Goal: Check status: Check status

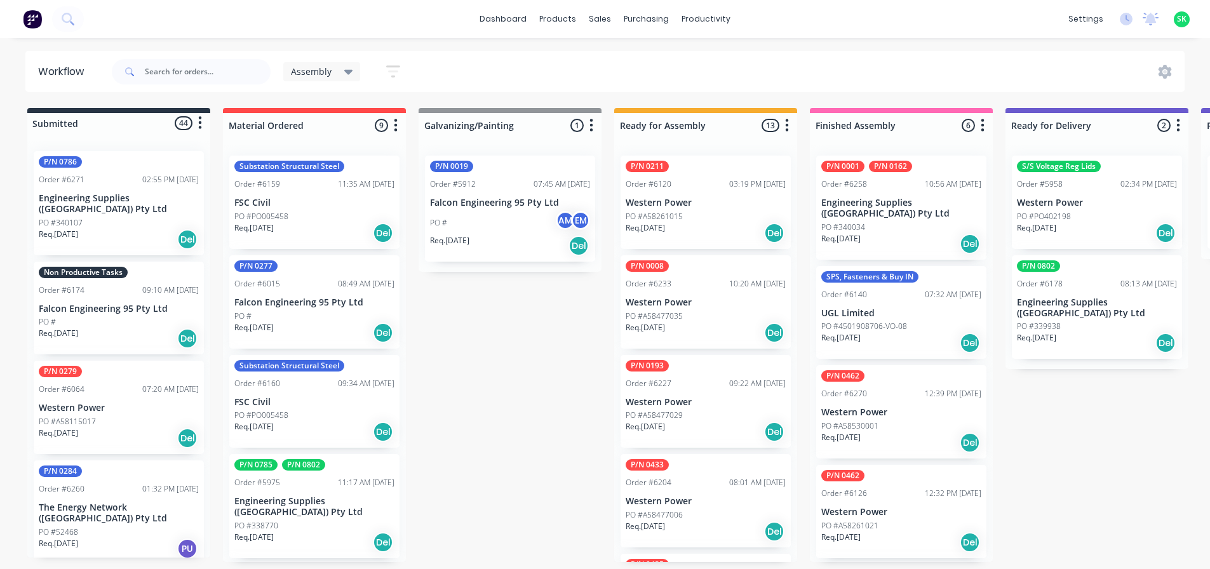
click at [126, 303] on p "Falcon Engineering 95 Pty Ltd" at bounding box center [119, 308] width 160 height 11
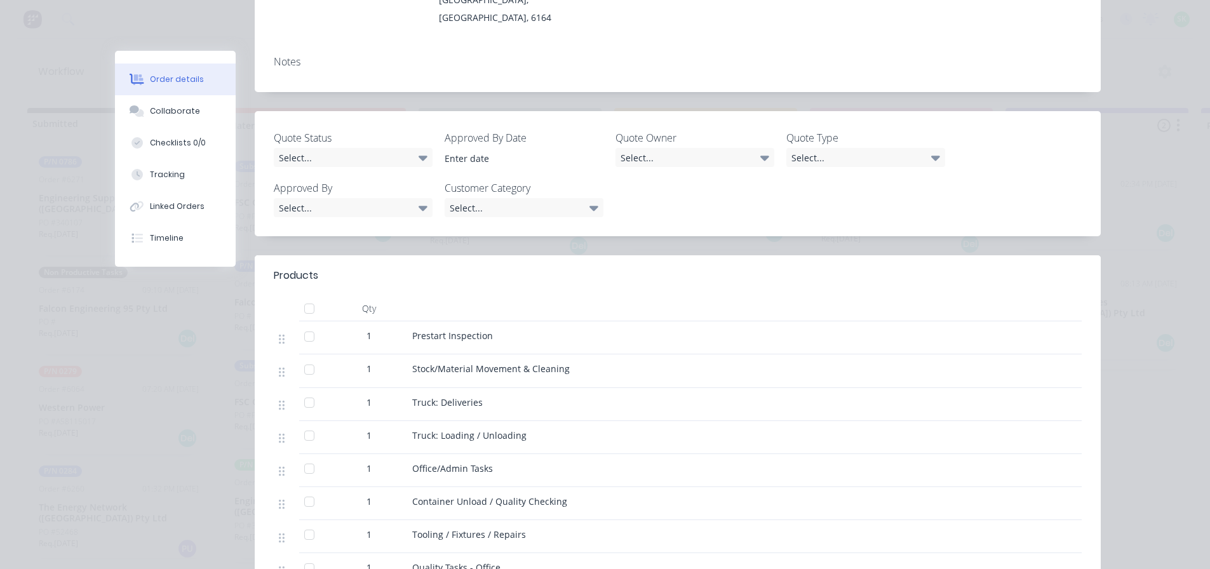
scroll to position [317, 0]
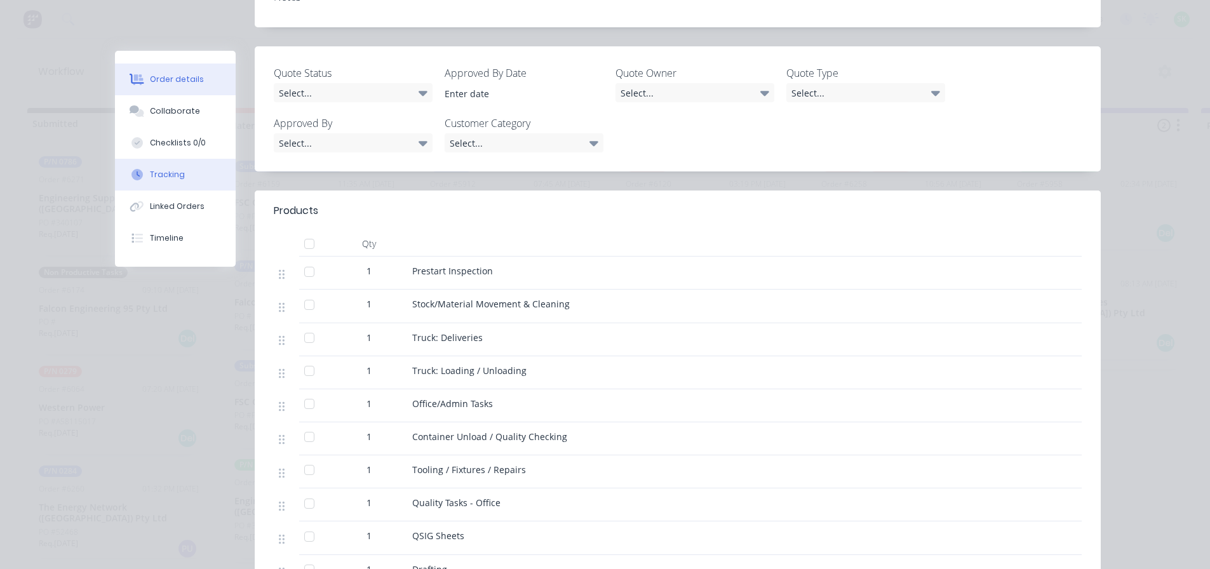
click at [177, 173] on button "Tracking" at bounding box center [175, 175] width 121 height 32
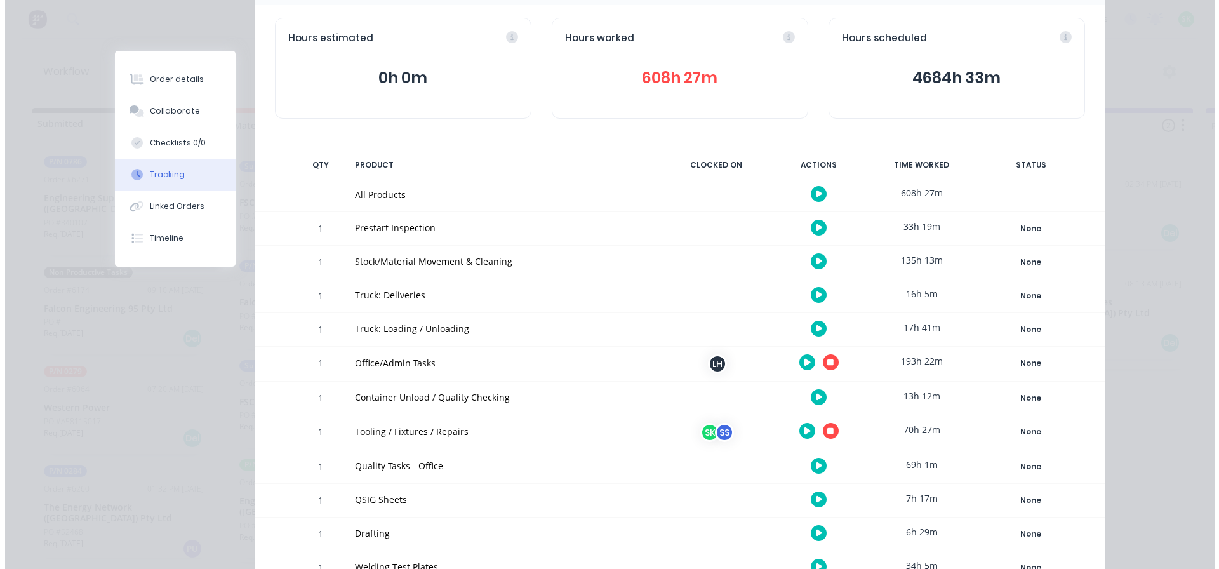
scroll to position [0, 0]
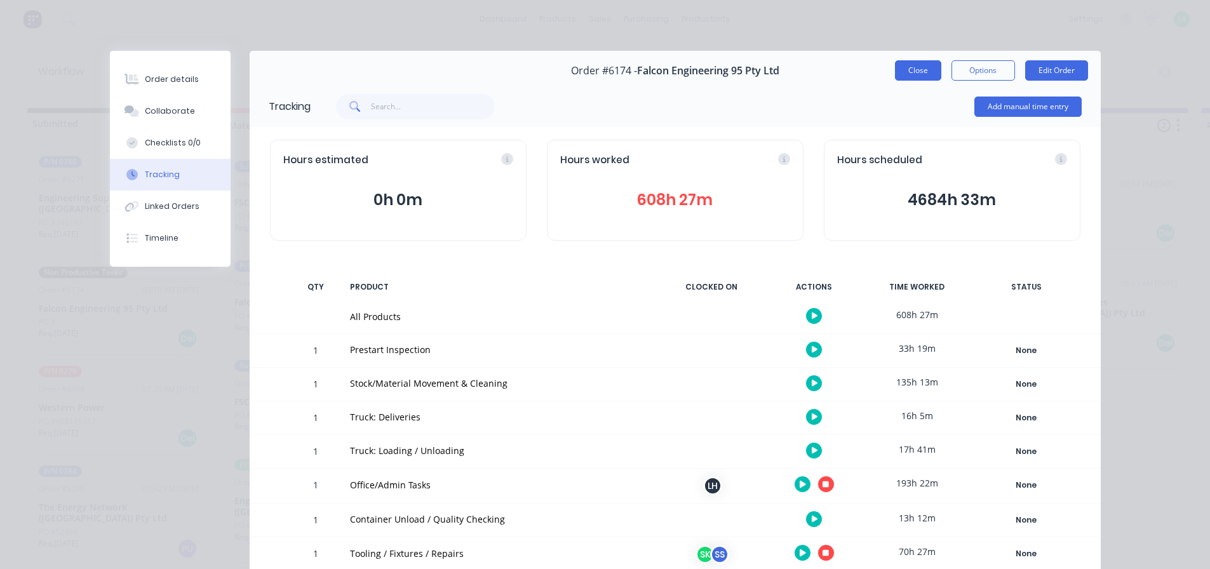
click at [929, 67] on button "Close" at bounding box center [918, 70] width 46 height 20
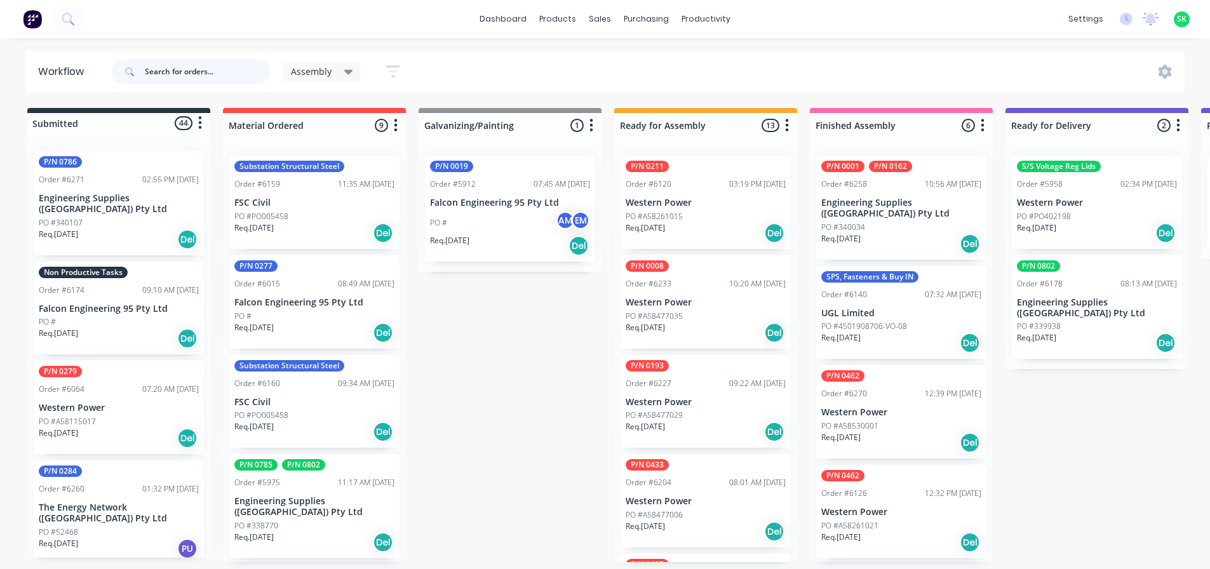
click at [203, 76] on input "text" at bounding box center [208, 71] width 126 height 25
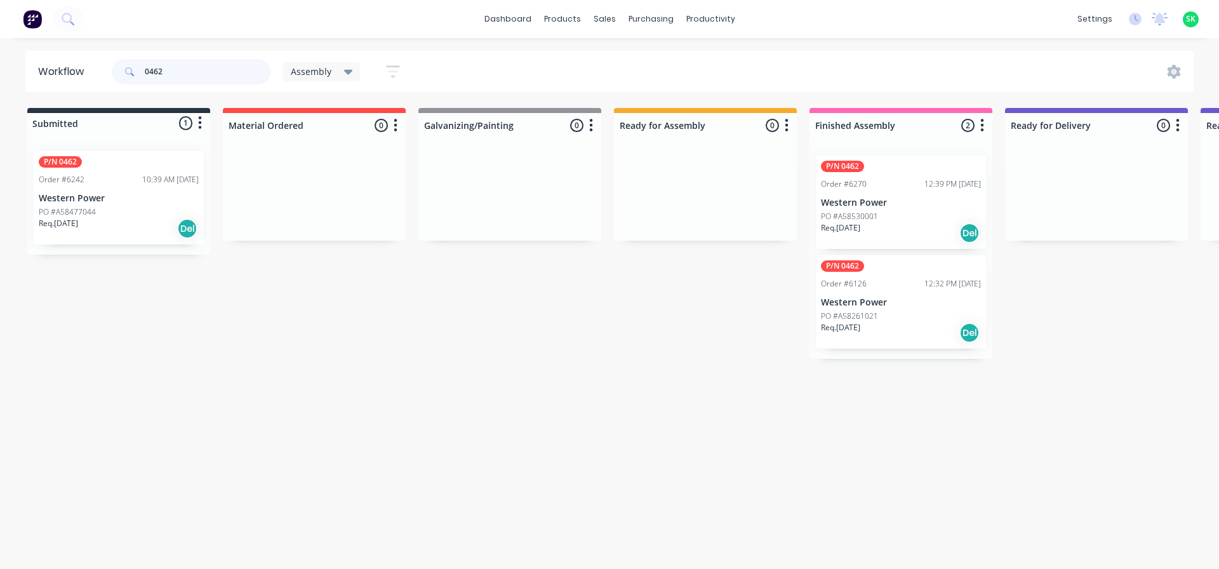
type input "0462"
click at [887, 323] on div "Req. 13/09/25 Del" at bounding box center [901, 333] width 160 height 22
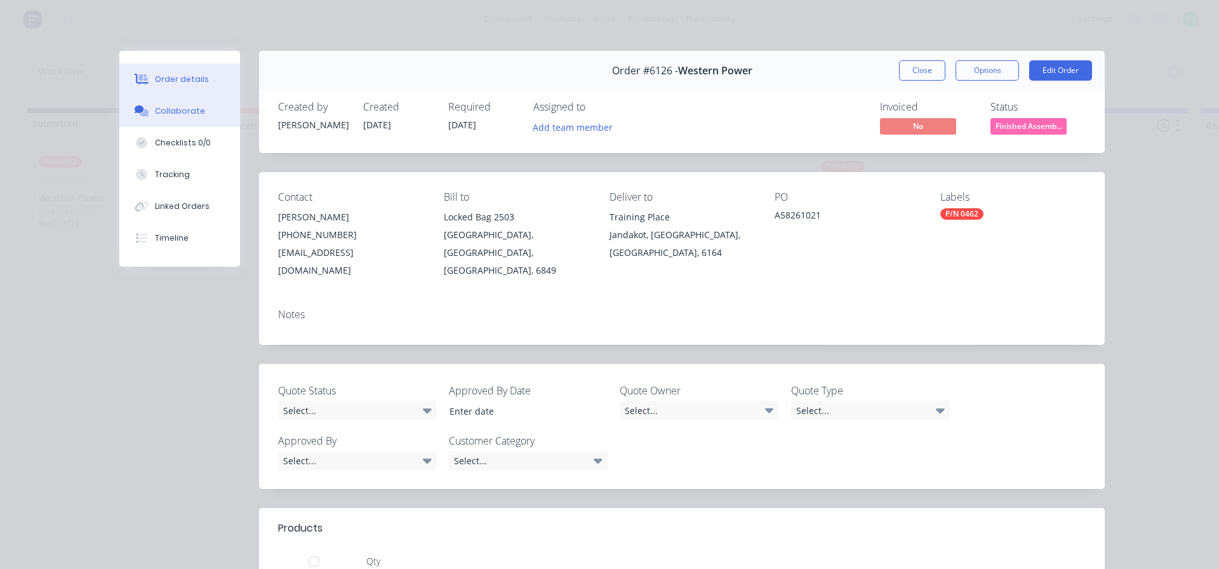
click at [146, 121] on button "Collaborate" at bounding box center [179, 111] width 121 height 32
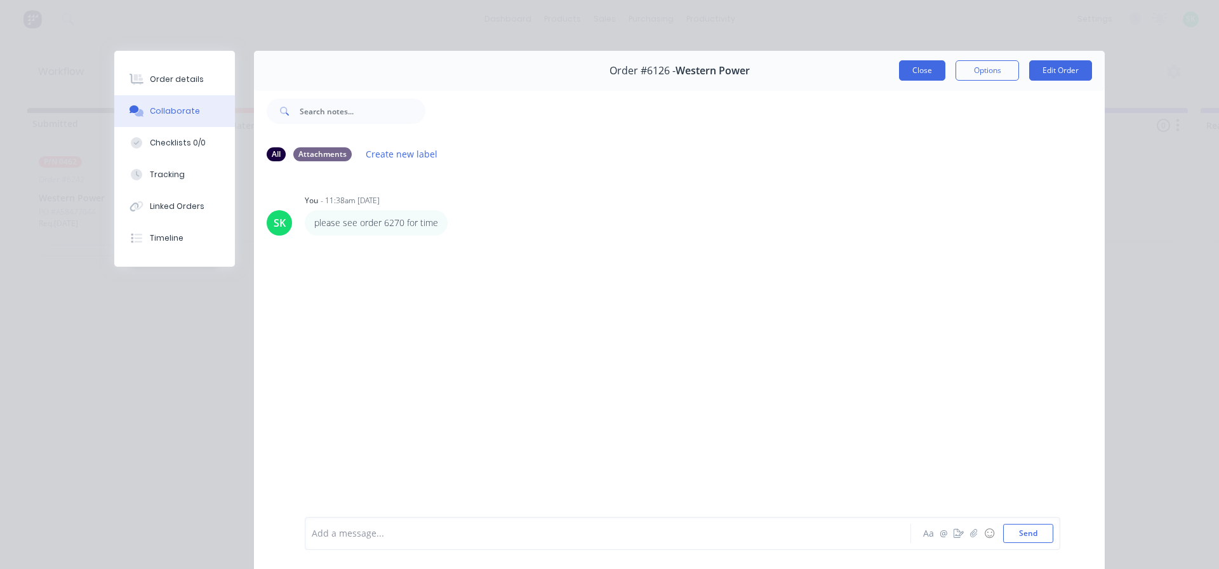
click at [906, 69] on button "Close" at bounding box center [922, 70] width 46 height 20
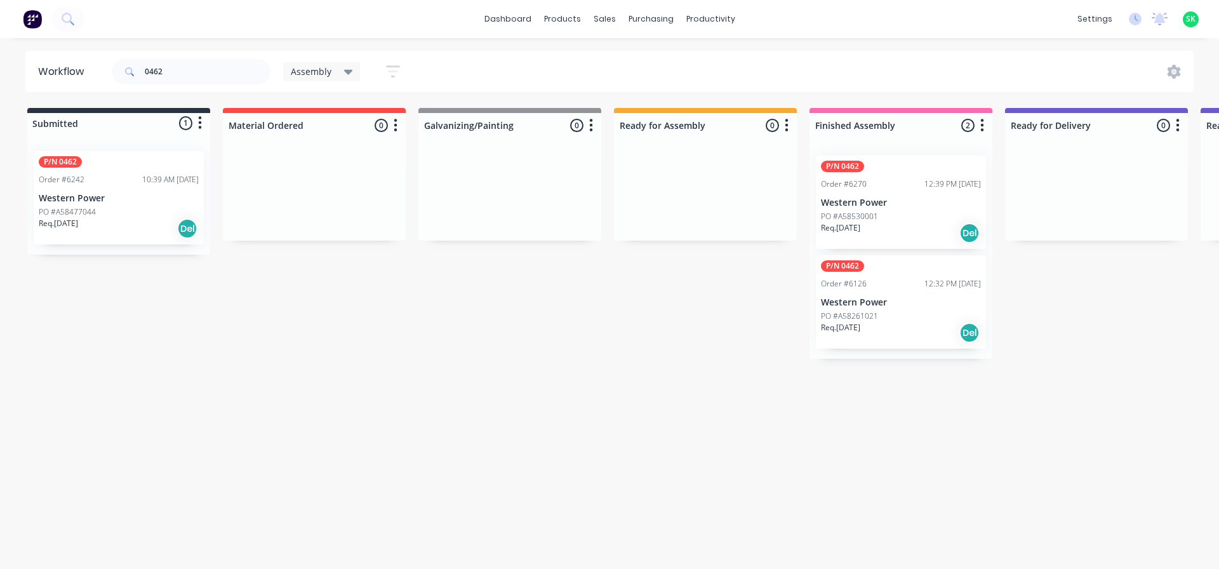
click at [869, 204] on p "Western Power" at bounding box center [901, 202] width 160 height 11
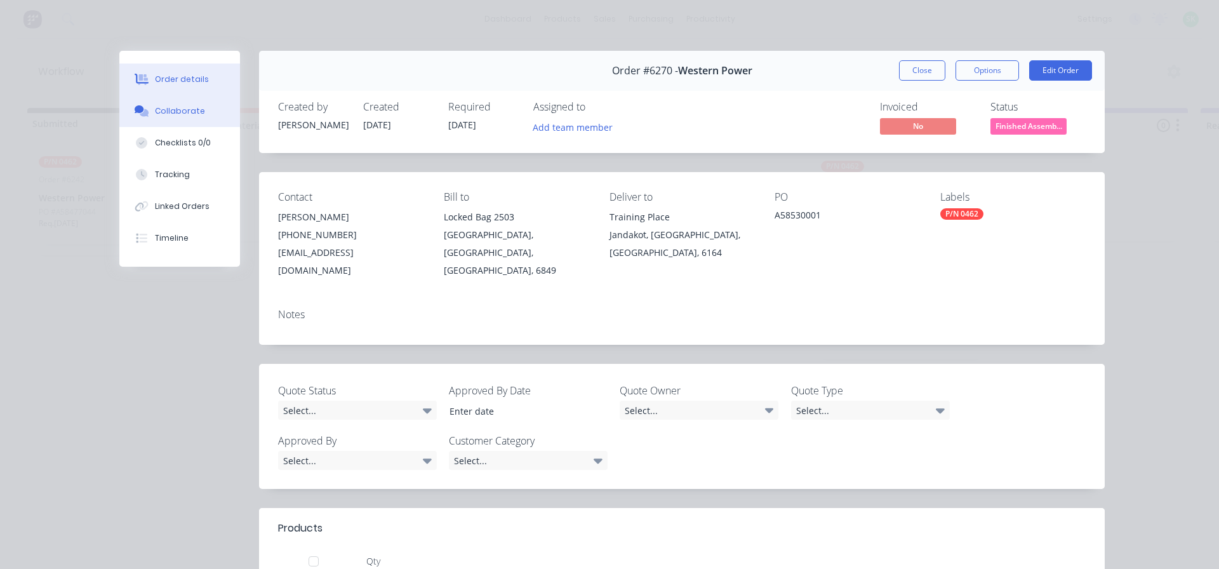
click at [197, 108] on button "Collaborate" at bounding box center [179, 111] width 121 height 32
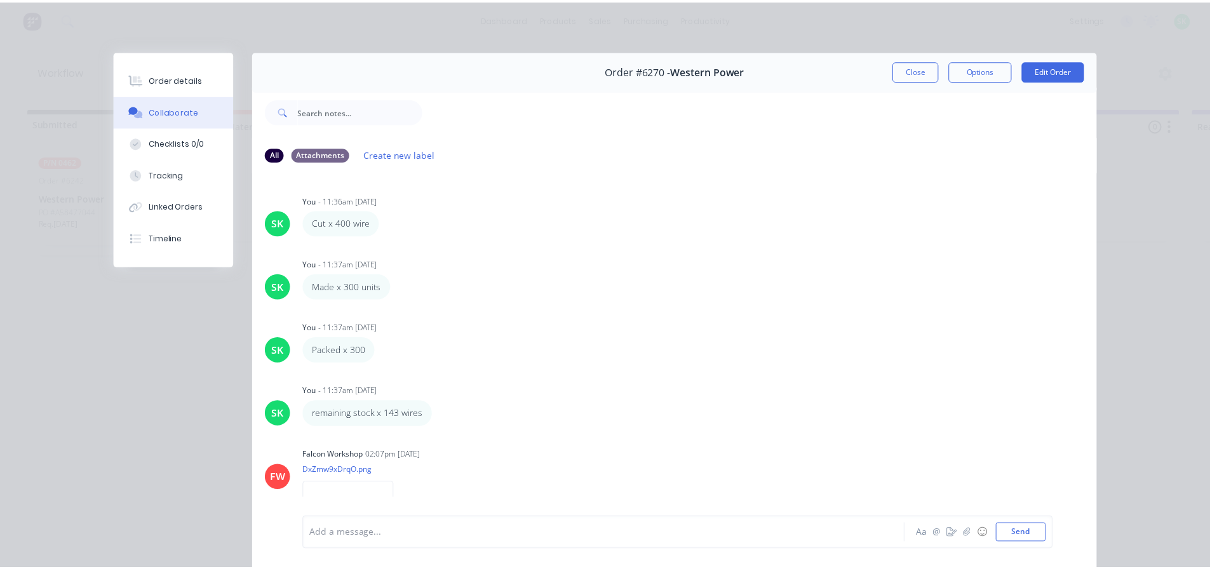
scroll to position [46, 0]
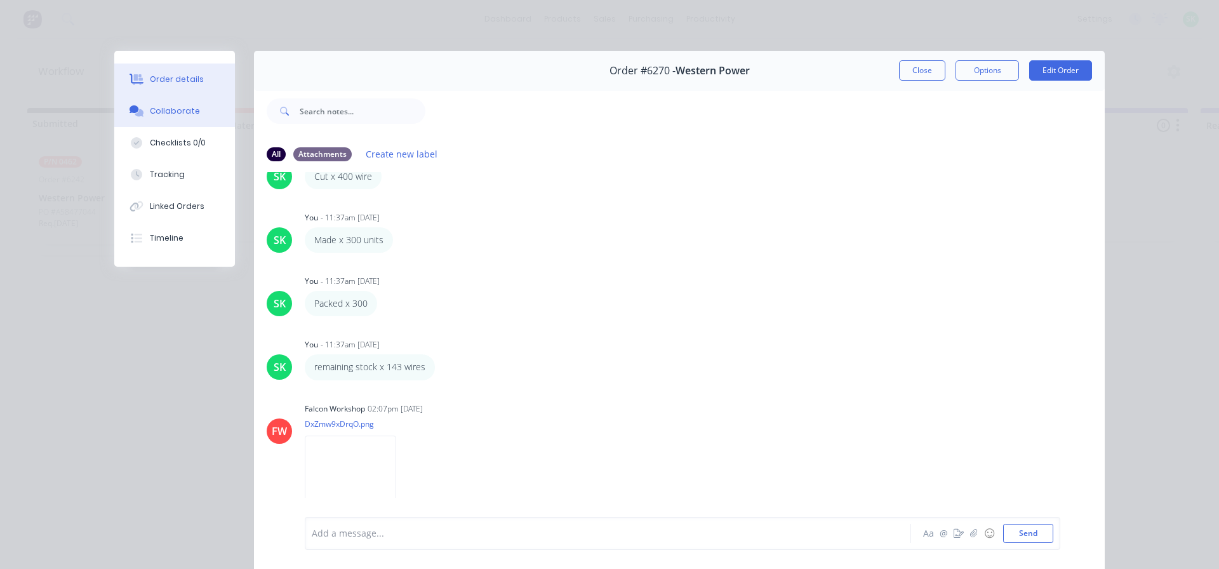
click at [159, 75] on div "Order details" at bounding box center [177, 79] width 54 height 11
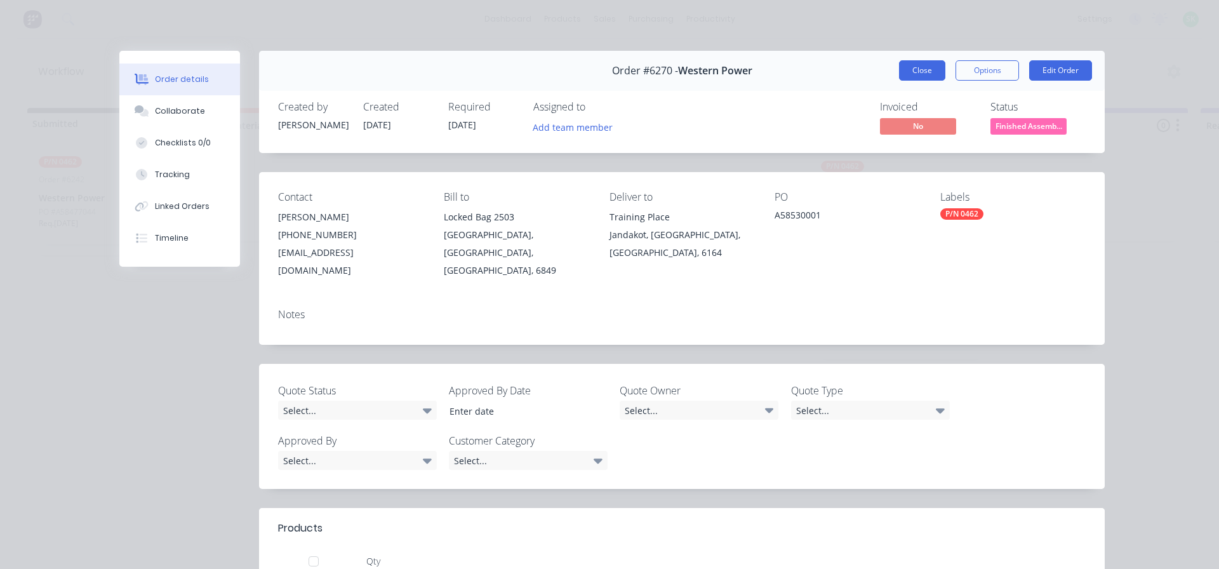
click at [902, 73] on button "Close" at bounding box center [922, 70] width 46 height 20
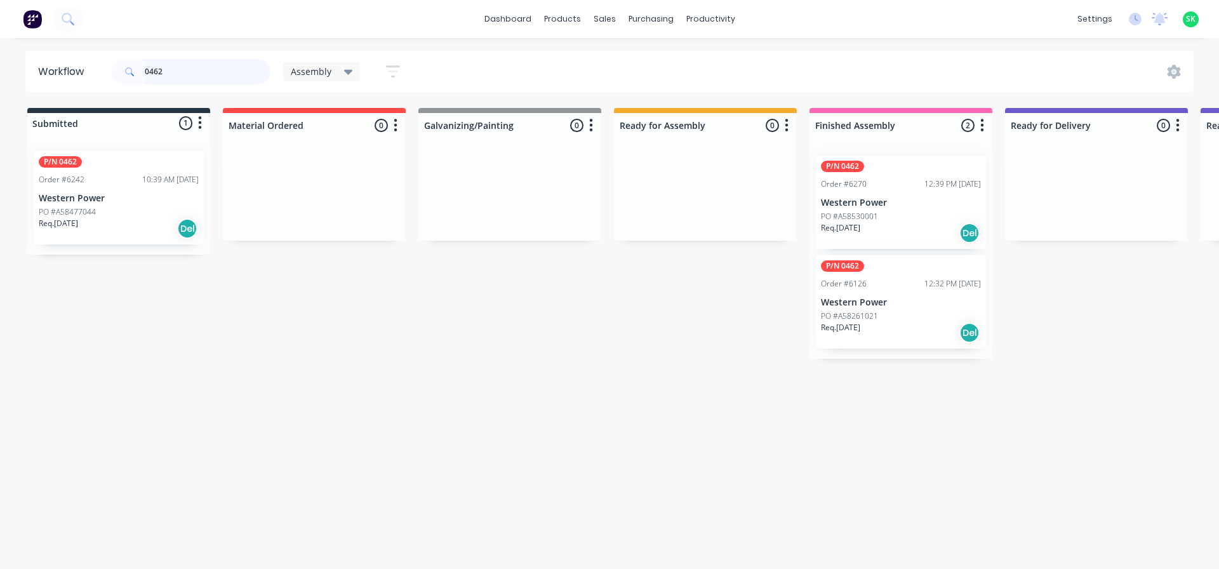
drag, startPoint x: 169, startPoint y: 68, endPoint x: 10, endPoint y: 59, distance: 159.6
click at [8, 60] on div "Workflow 0462 Assembly Save new view None edit Assembly (Default) edit Fabricat…" at bounding box center [609, 71] width 1219 height 41
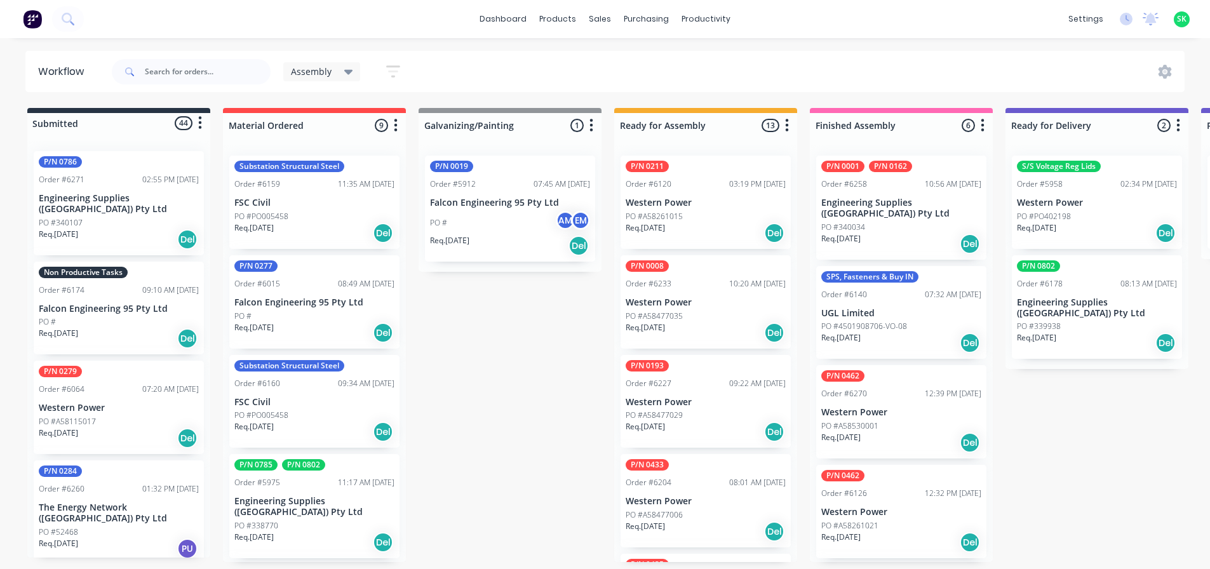
click at [110, 328] on div "Req. 31/08/25 Del" at bounding box center [119, 339] width 160 height 22
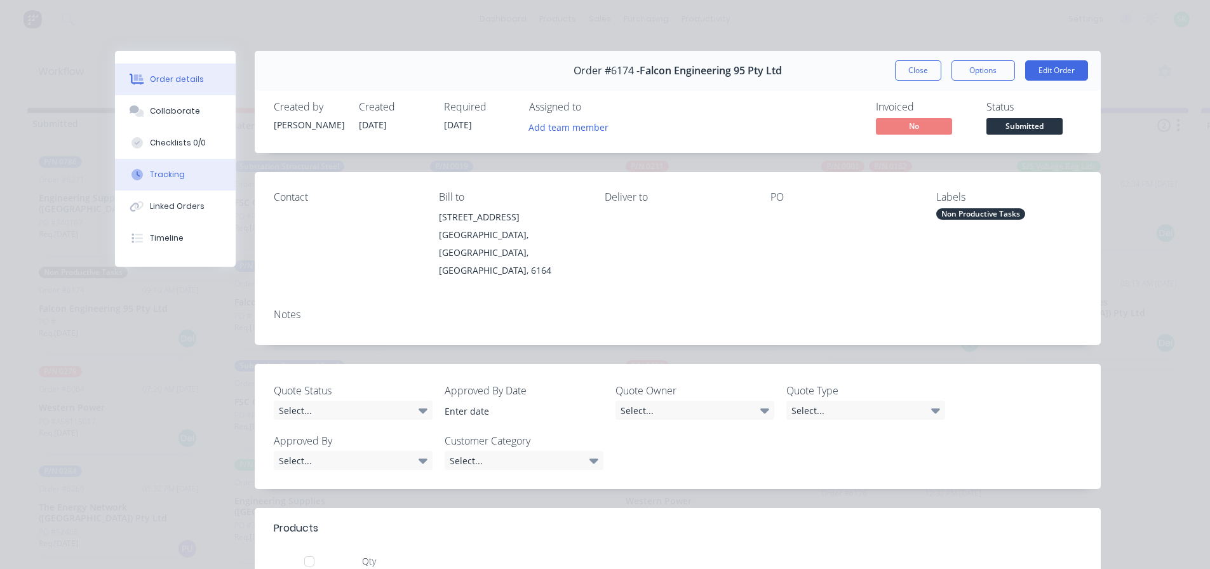
click at [150, 177] on div "Tracking" at bounding box center [167, 174] width 35 height 11
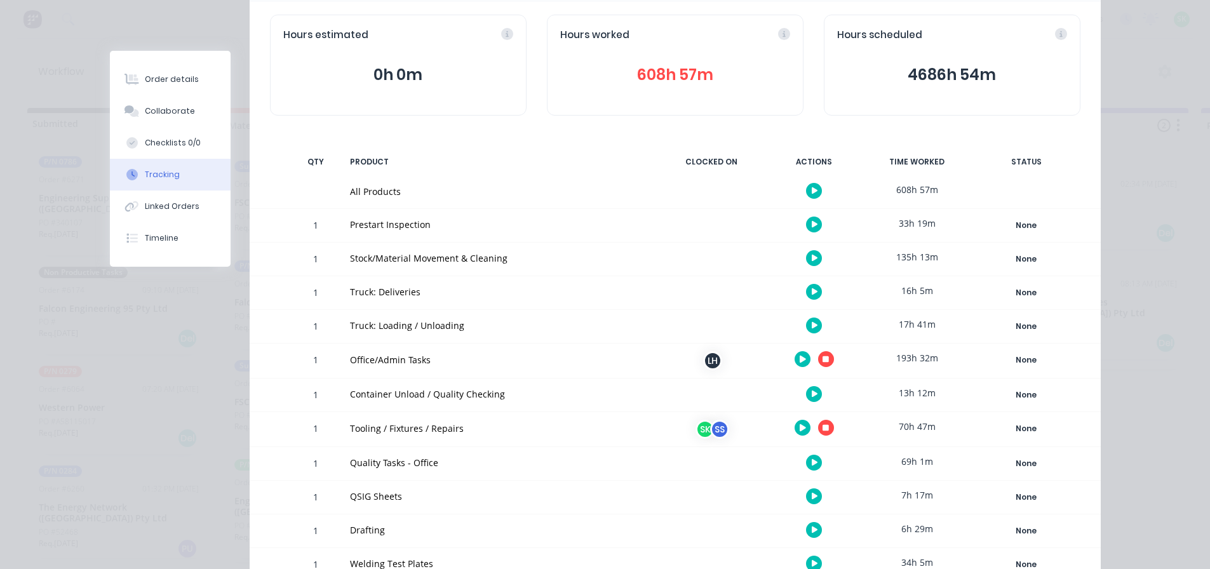
scroll to position [127, 0]
click at [823, 426] on icon "button" at bounding box center [825, 426] width 6 height 6
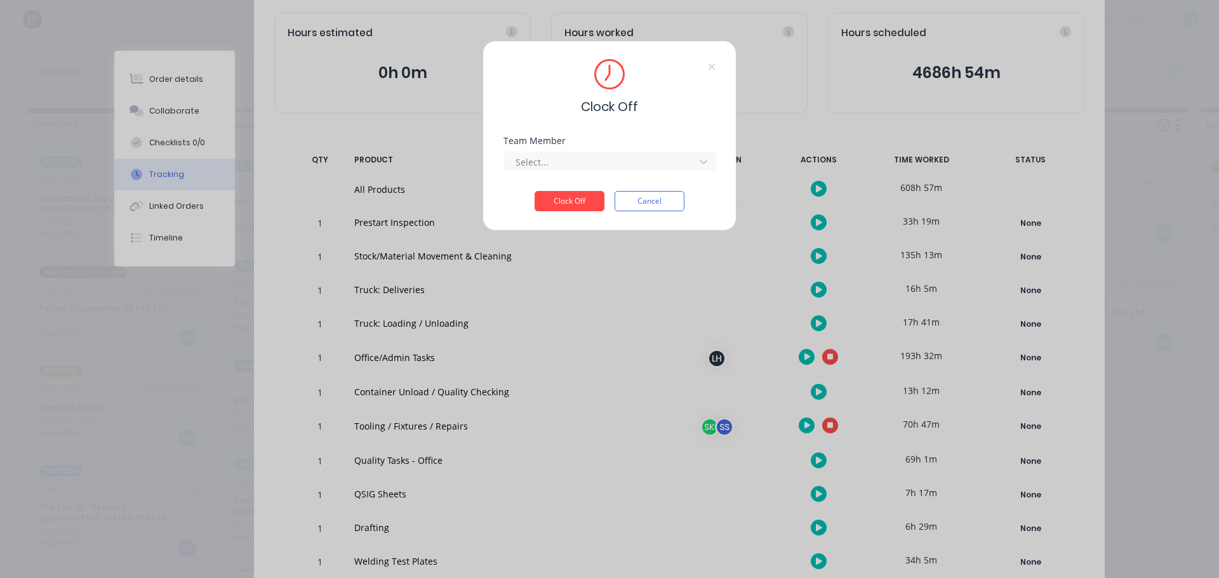
click at [556, 149] on div "Select..." at bounding box center [609, 160] width 212 height 22
click at [556, 164] on div at bounding box center [601, 162] width 174 height 16
click at [556, 196] on div "[PERSON_NAME]" at bounding box center [609, 189] width 212 height 23
click at [557, 194] on button "Clock Off" at bounding box center [570, 201] width 70 height 20
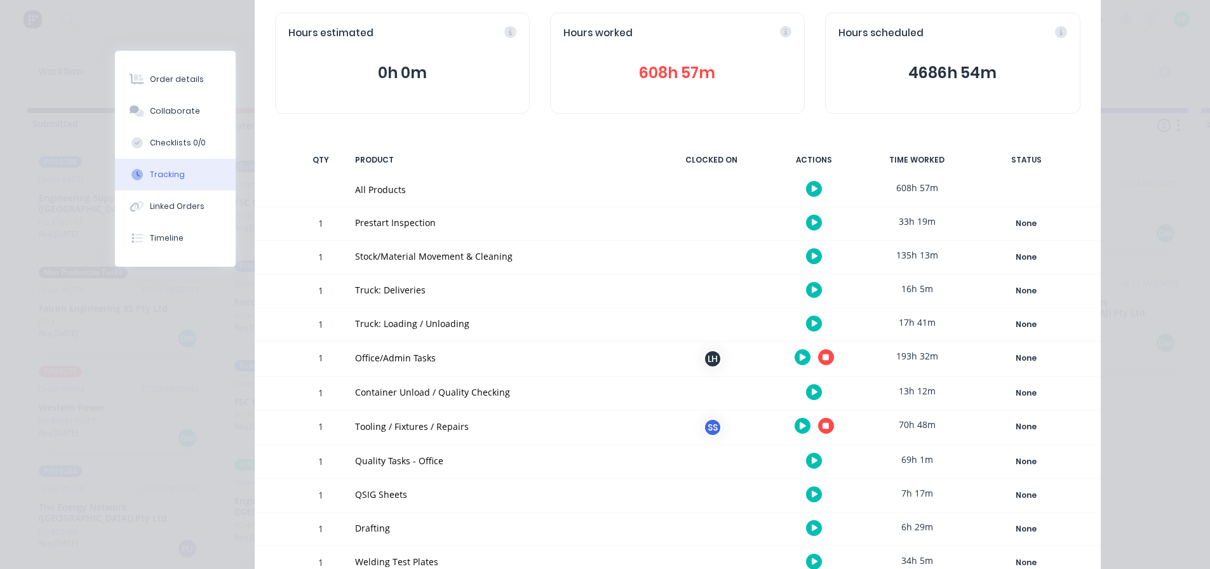
click at [822, 429] on icon "button" at bounding box center [825, 426] width 6 height 8
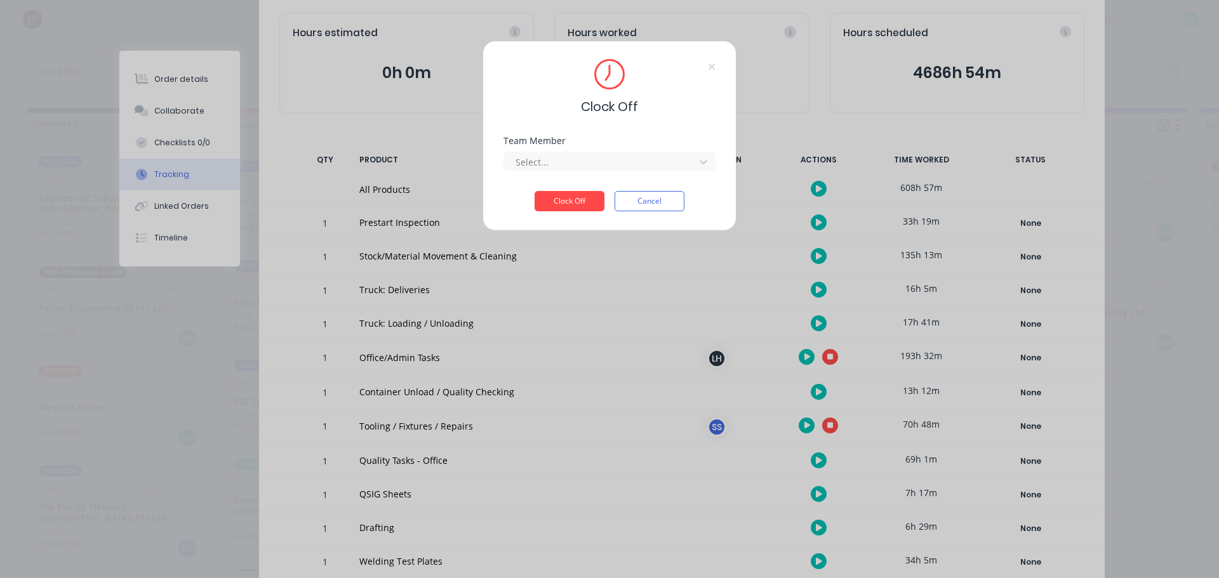
click at [681, 172] on div "Team Member Select..." at bounding box center [609, 164] width 212 height 55
click at [687, 151] on div "Select..." at bounding box center [609, 160] width 212 height 22
click at [676, 159] on div at bounding box center [601, 162] width 174 height 16
click at [629, 192] on div "Stuart Simm" at bounding box center [609, 189] width 212 height 23
click at [576, 196] on button "Clock Off" at bounding box center [570, 201] width 70 height 20
